Goal: Check status: Check status

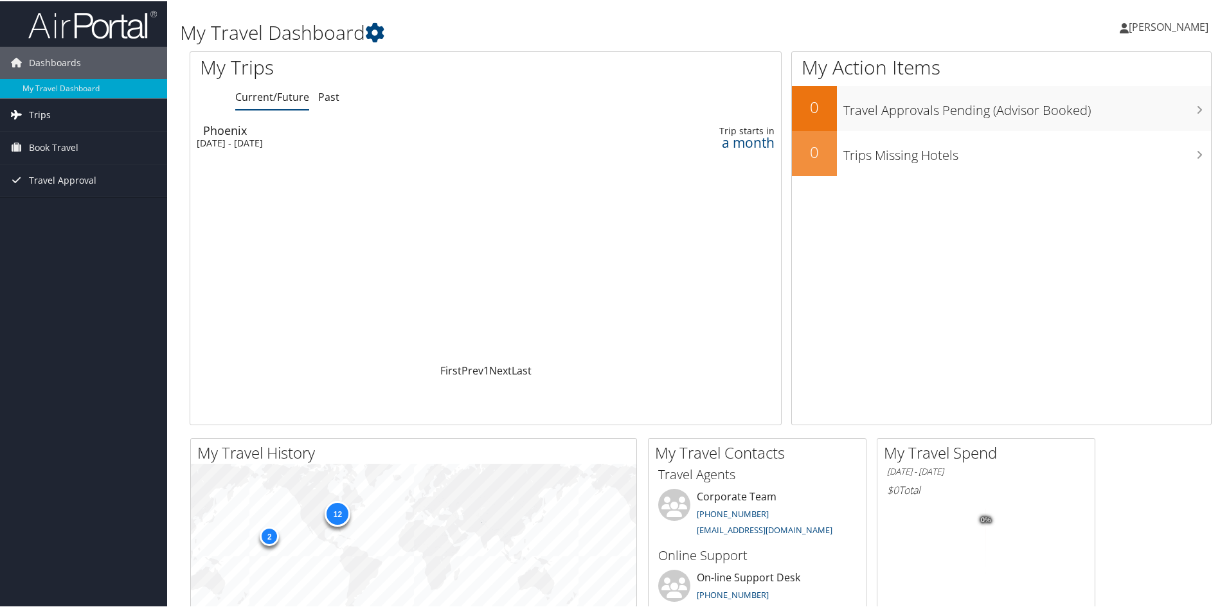
click at [51, 113] on link "Trips" at bounding box center [83, 114] width 167 height 32
click at [51, 134] on link "Current/Future Trips" at bounding box center [83, 139] width 167 height 19
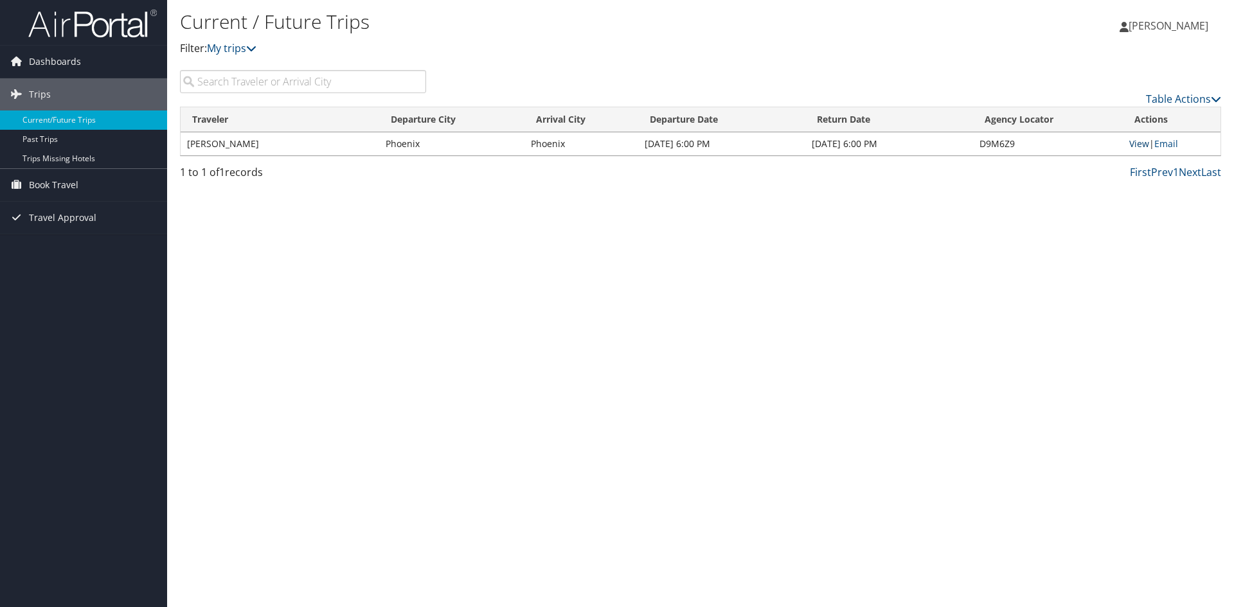
click at [1140, 143] on link "View" at bounding box center [1139, 144] width 20 height 12
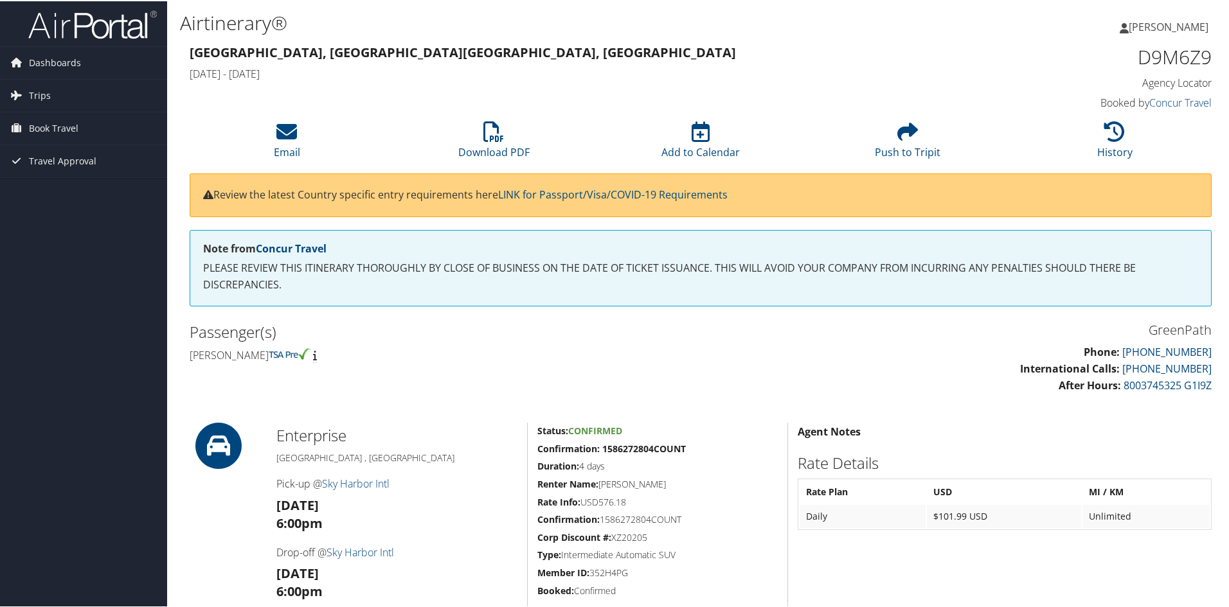
click at [560, 342] on div "Passenger(s) Jessica boyd Garrison" at bounding box center [440, 342] width 520 height 48
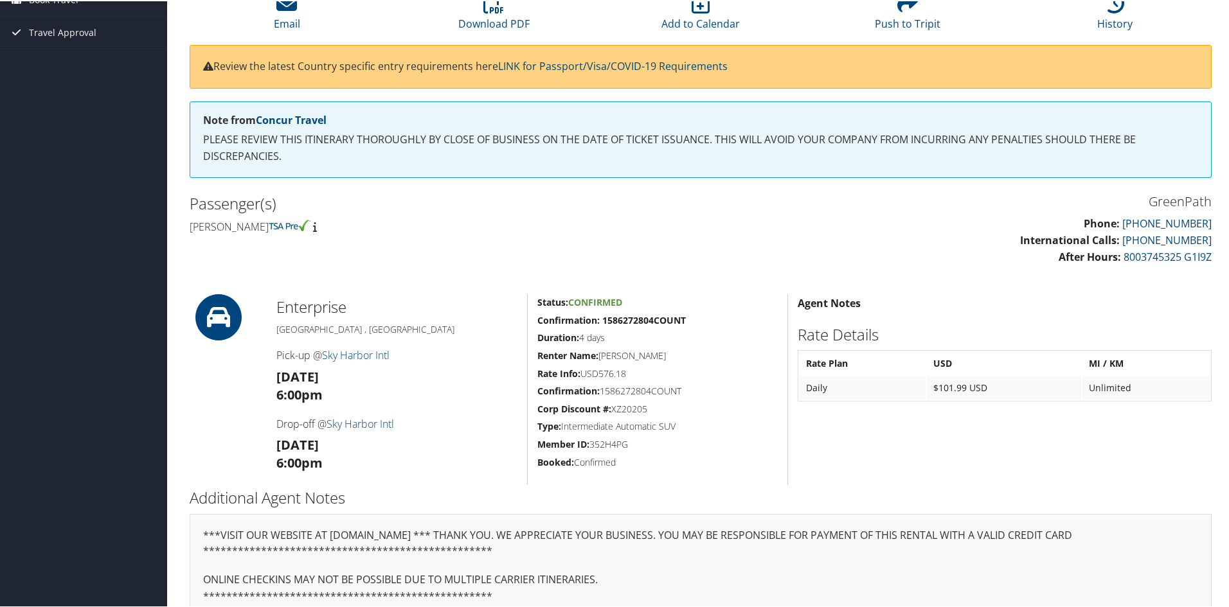
scroll to position [128, 0]
click at [217, 323] on icon at bounding box center [219, 317] width 58 height 46
click at [285, 307] on h2 "Enterprise" at bounding box center [396, 307] width 241 height 22
click at [298, 330] on h5 "Phoenix , AZ" at bounding box center [396, 329] width 241 height 13
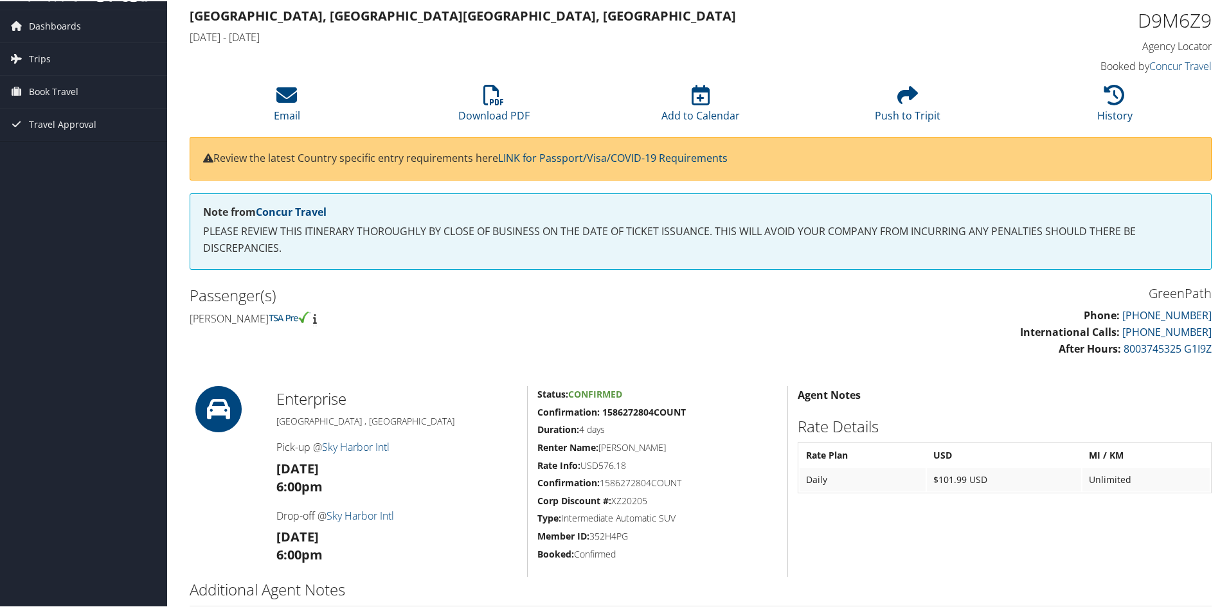
scroll to position [0, 0]
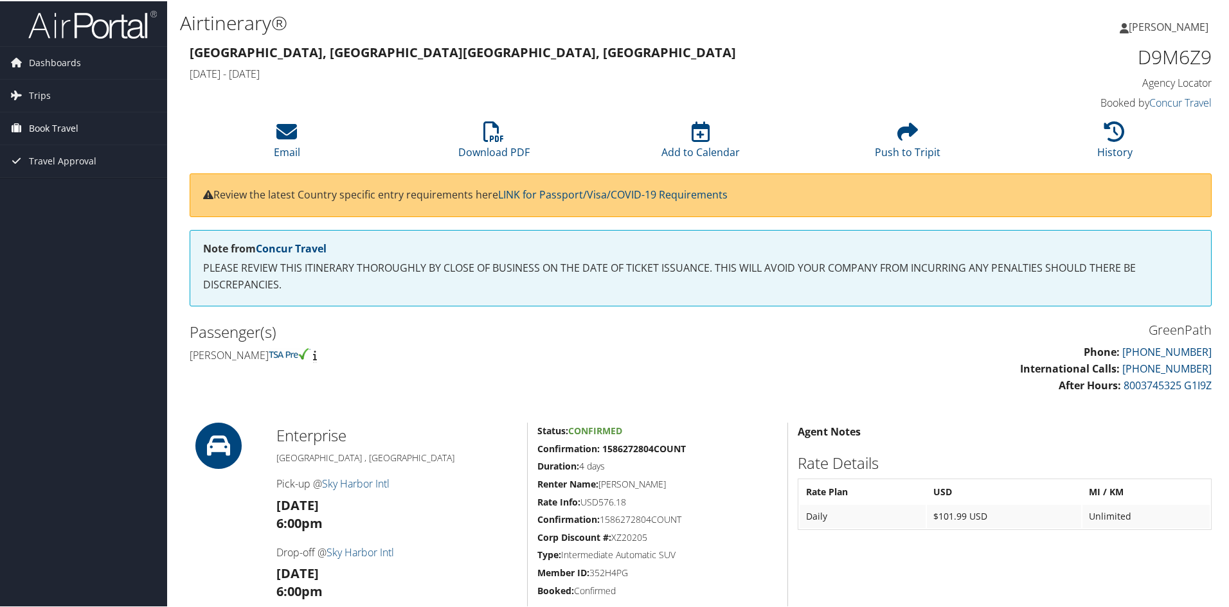
click at [45, 128] on span "Book Travel" at bounding box center [53, 127] width 49 height 32
click at [44, 192] on link "Book/Manage Online Trips" at bounding box center [83, 191] width 167 height 19
